Goal: Navigation & Orientation: Find specific page/section

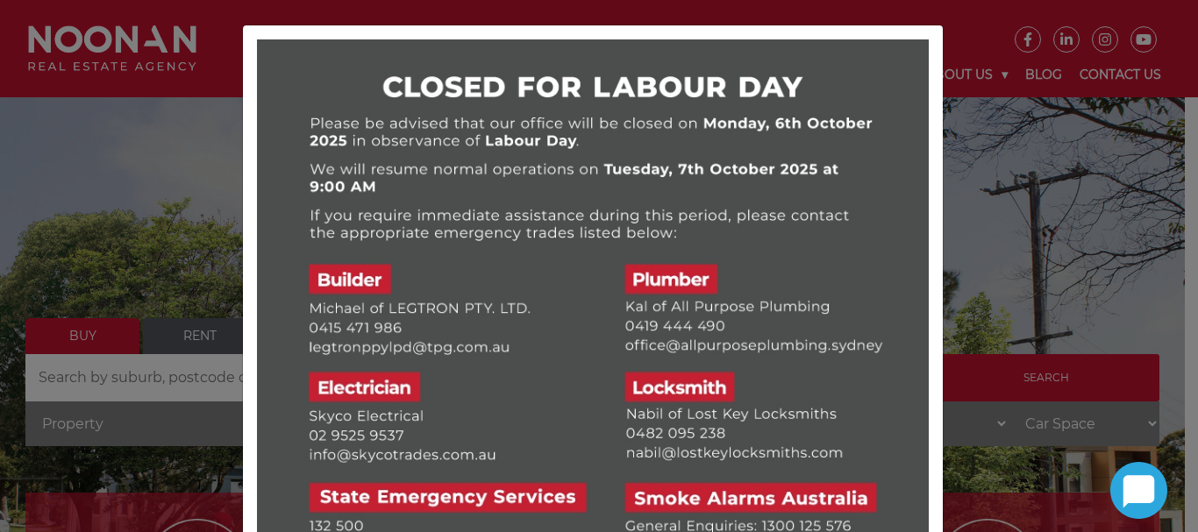
click at [932, 134] on div at bounding box center [593, 375] width 700 height 700
click at [171, 173] on div at bounding box center [599, 266] width 1198 height 532
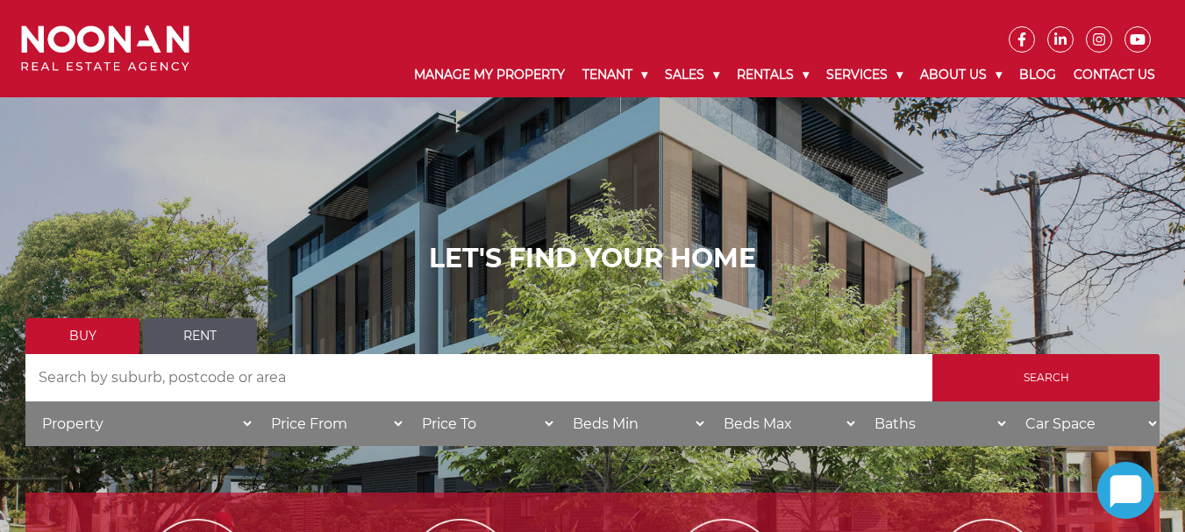
click at [232, 378] on input "Search by Address" at bounding box center [478, 377] width 907 height 47
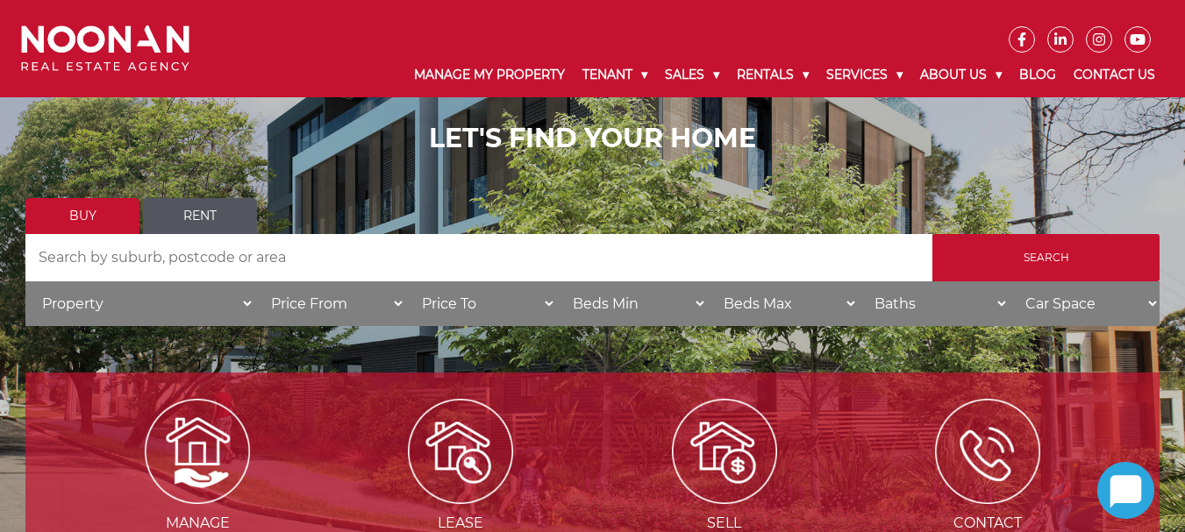
scroll to position [158, 0]
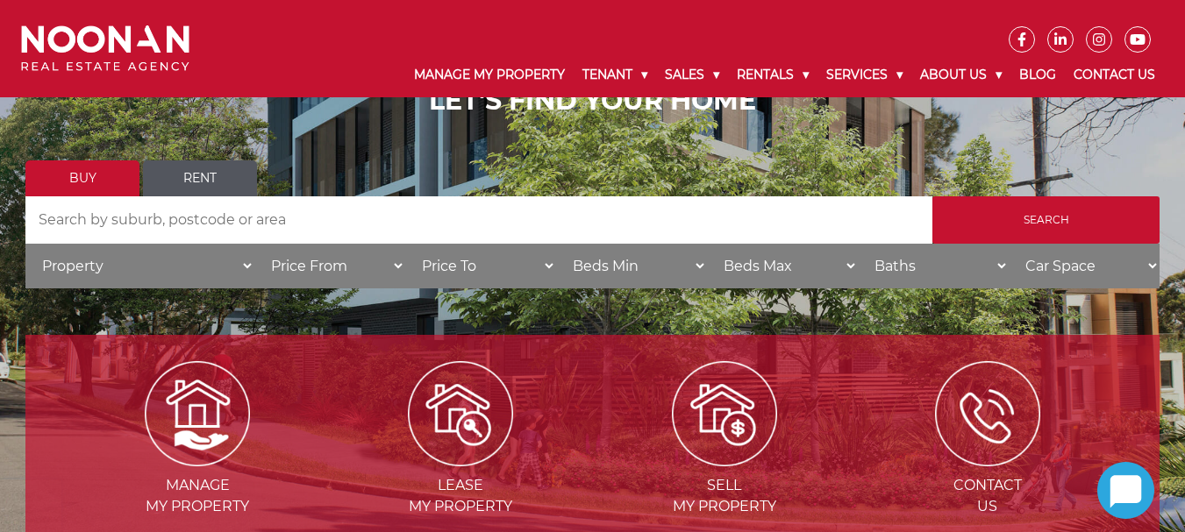
click at [174, 170] on link "Rent" at bounding box center [200, 179] width 114 height 36
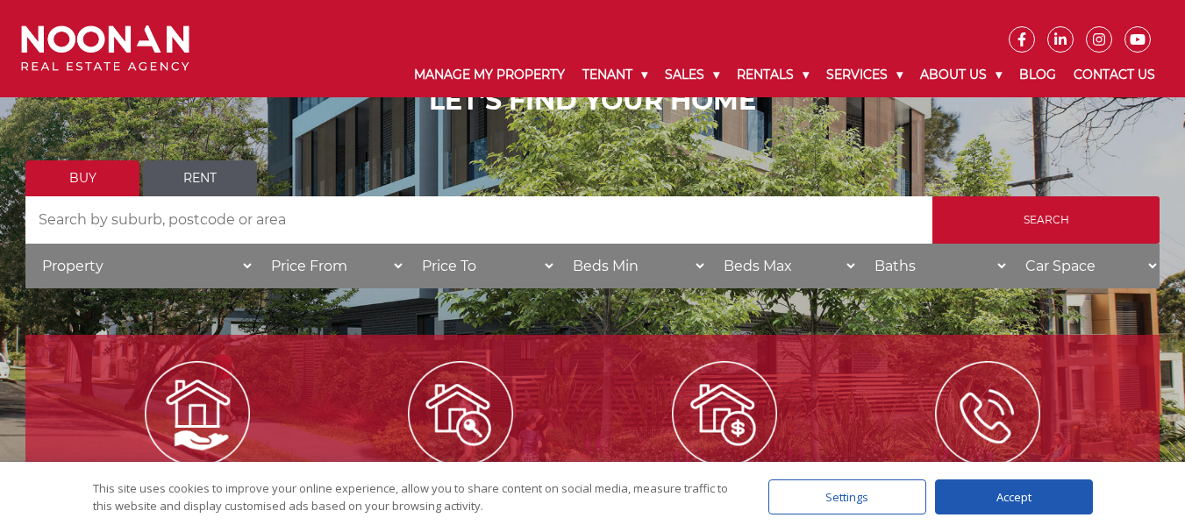
click at [25, 185] on link "Buy" at bounding box center [82, 179] width 114 height 36
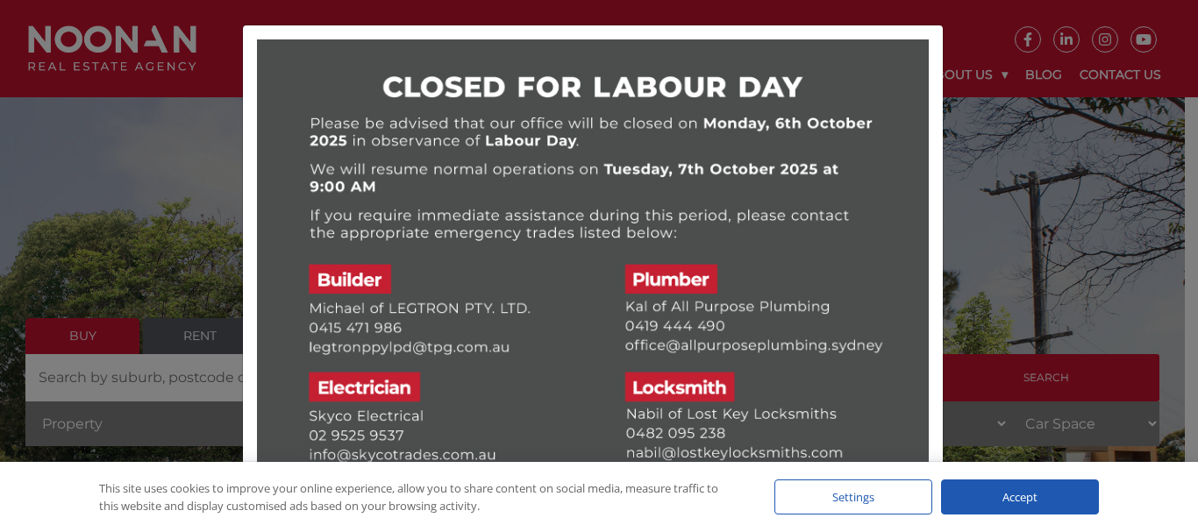
click at [110, 126] on div at bounding box center [599, 266] width 1198 height 532
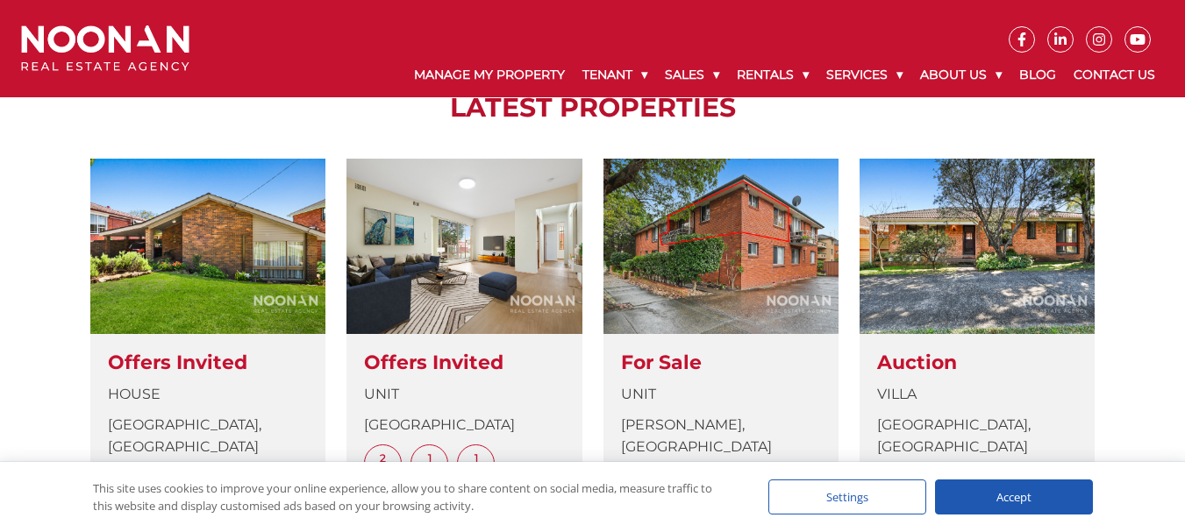
scroll to position [654, 0]
